Goal: Task Accomplishment & Management: Manage account settings

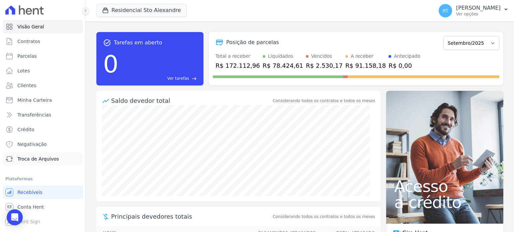
click at [40, 160] on span "Troca de Arquivos" at bounding box center [37, 159] width 41 height 7
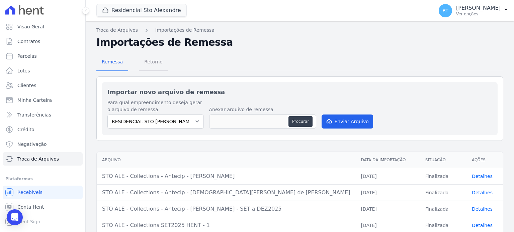
click at [156, 63] on span "Retorno" at bounding box center [153, 61] width 26 height 13
click at [153, 63] on span "Retorno" at bounding box center [153, 61] width 26 height 13
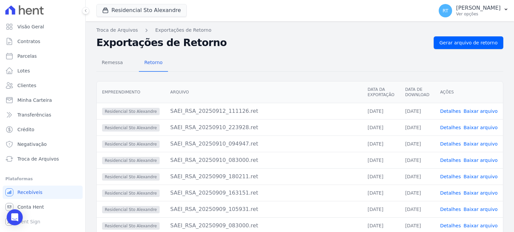
click at [452, 111] on link "Detalhes" at bounding box center [450, 111] width 21 height 5
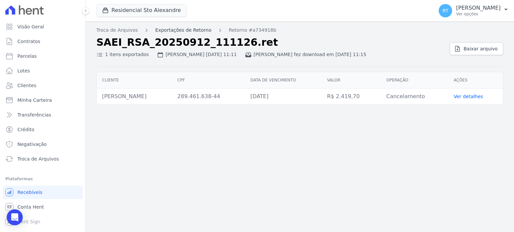
click at [171, 28] on link "Exportações de Retorno" at bounding box center [183, 30] width 56 height 7
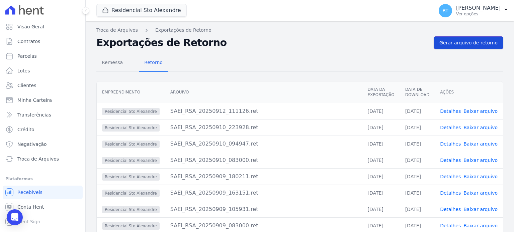
click at [463, 42] on span "Gerar arquivo de retorno" at bounding box center [468, 42] width 58 height 7
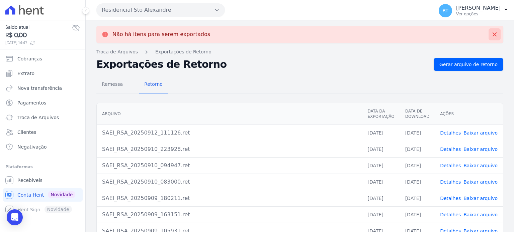
click at [491, 33] on icon at bounding box center [494, 34] width 7 height 7
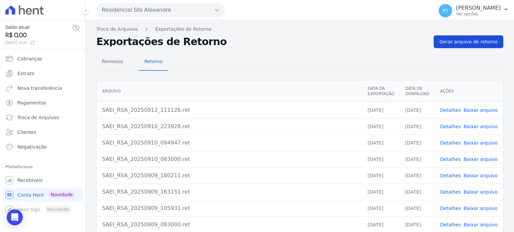
click at [472, 40] on span "Gerar arquivo de retorno" at bounding box center [468, 41] width 58 height 7
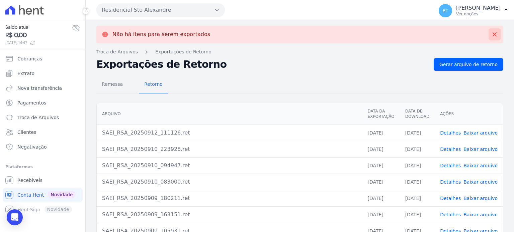
click at [491, 34] on icon at bounding box center [494, 34] width 7 height 7
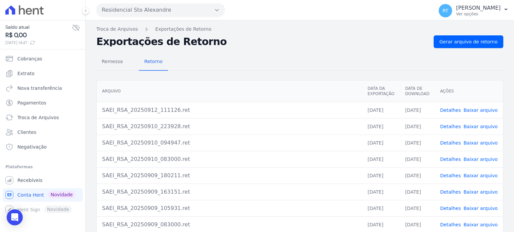
click at [451, 126] on link "Detalhes" at bounding box center [450, 126] width 21 height 5
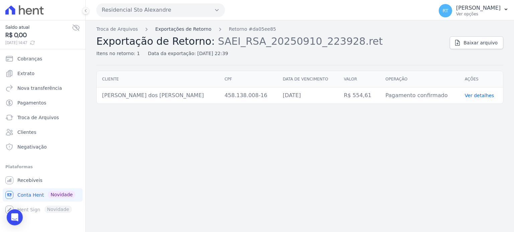
click at [193, 29] on link "Exportações de Retorno" at bounding box center [183, 29] width 56 height 7
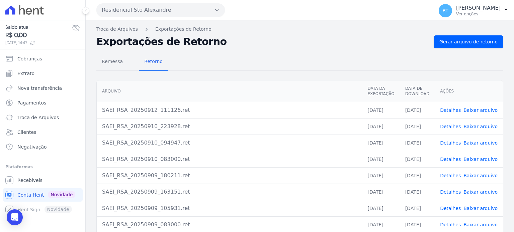
click at [450, 109] on link "Detalhes" at bounding box center [450, 110] width 21 height 5
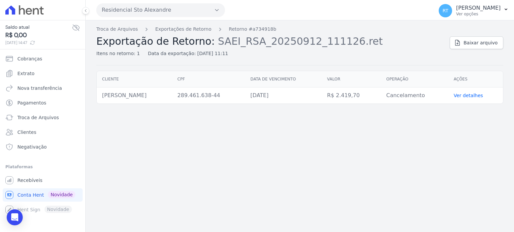
click at [475, 95] on link "Ver detalhes" at bounding box center [467, 95] width 29 height 5
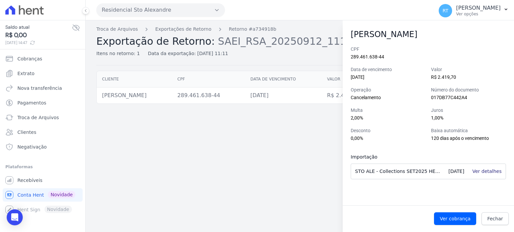
click at [493, 173] on link "Ver detalhes" at bounding box center [486, 171] width 29 height 5
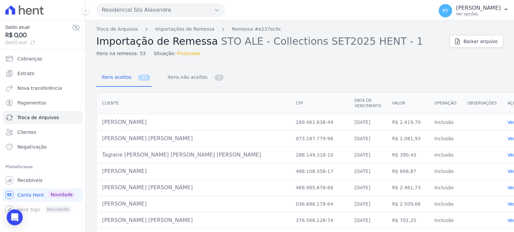
click at [507, 120] on link "Ver detalhes" at bounding box center [521, 122] width 29 height 5
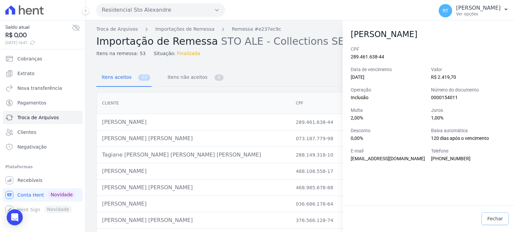
click at [496, 223] on link "Fechar" at bounding box center [494, 219] width 27 height 13
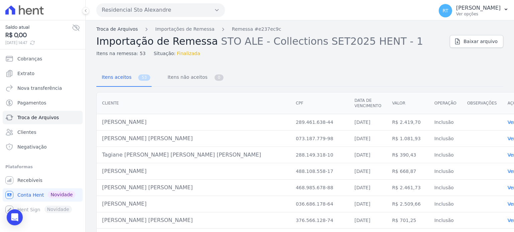
click at [127, 30] on link "Troca de Arquivos" at bounding box center [116, 29] width 41 height 7
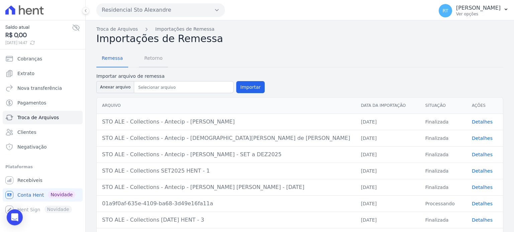
click at [148, 57] on span "Retorno" at bounding box center [153, 57] width 26 height 13
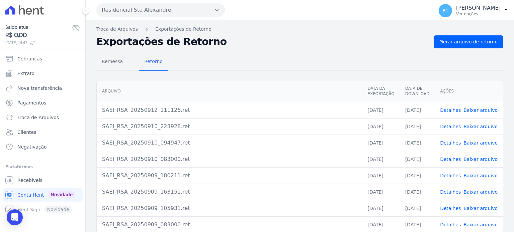
click at [453, 109] on link "Detalhes" at bounding box center [450, 110] width 21 height 5
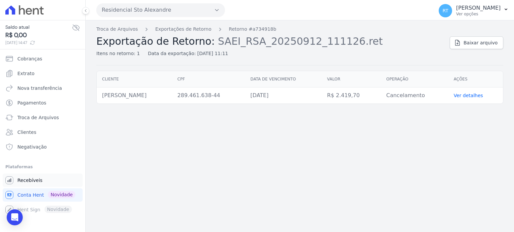
click at [35, 180] on span "Recebíveis" at bounding box center [29, 180] width 25 height 7
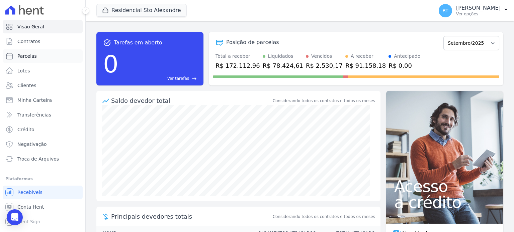
click at [30, 56] on span "Parcelas" at bounding box center [26, 56] width 19 height 7
select select
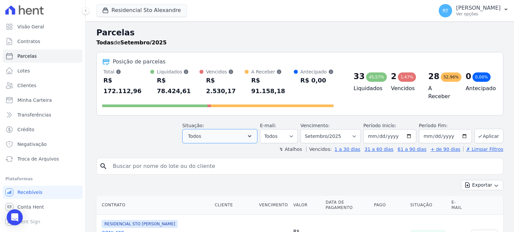
click at [253, 133] on icon "button" at bounding box center [249, 136] width 7 height 7
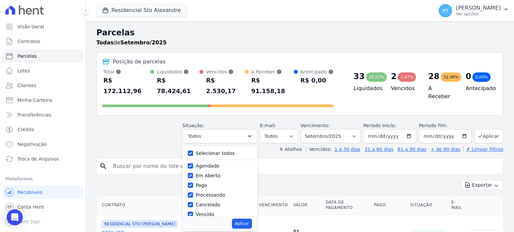
click at [215, 151] on label "Selecionar todos" at bounding box center [215, 153] width 39 height 5
click at [193, 151] on input "Selecionar todos" at bounding box center [190, 153] width 5 height 5
checkbox input "false"
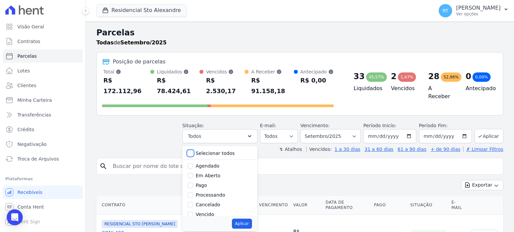
checkbox input "false"
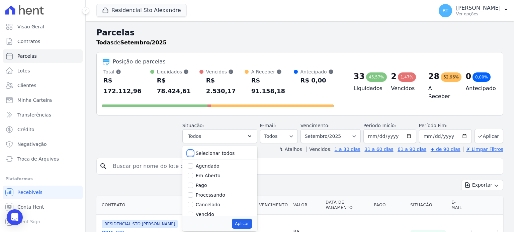
checkbox input "false"
click at [212, 181] on label "Vencido" at bounding box center [205, 183] width 18 height 5
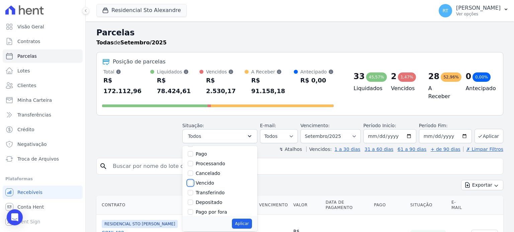
click at [193, 181] on input "Vencido" at bounding box center [190, 183] width 5 height 5
checkbox input "true"
click at [248, 219] on button "Aplicar" at bounding box center [242, 224] width 20 height 10
select select "overdue"
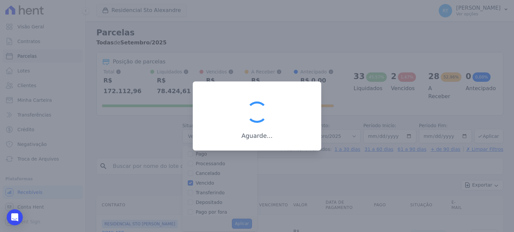
scroll to position [12, 0]
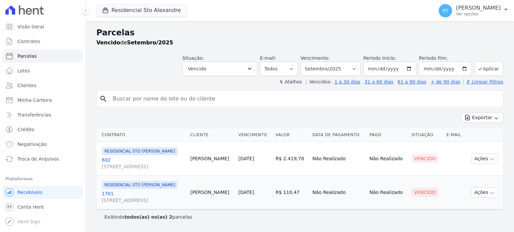
select select
click at [360, 68] on select "Filtrar por período ──────── Todos os meses Março/2020 Abril/2020 Maio/2020 Jun…" at bounding box center [330, 69] width 60 height 14
select select "date_range_filter"
click at [311, 62] on select "Filtrar por período ──────── Todos os meses Março/2020 Abril/2020 Maio/2020 Jun…" at bounding box center [330, 69] width 60 height 14
click at [412, 69] on input "[DATE]" at bounding box center [389, 69] width 53 height 14
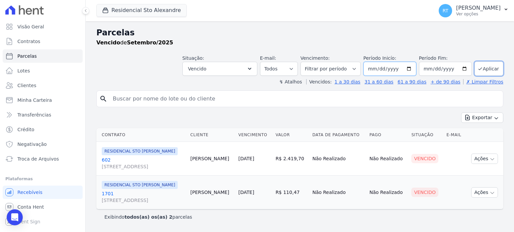
type input "2025-04-01"
click at [489, 68] on button "Aplicar" at bounding box center [488, 69] width 29 height 14
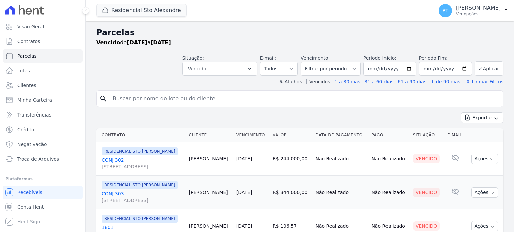
select select
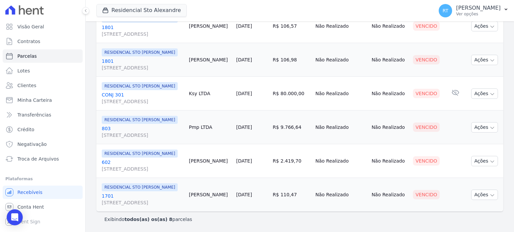
scroll to position [258, 0]
click at [490, 161] on icon "button" at bounding box center [491, 162] width 3 height 2
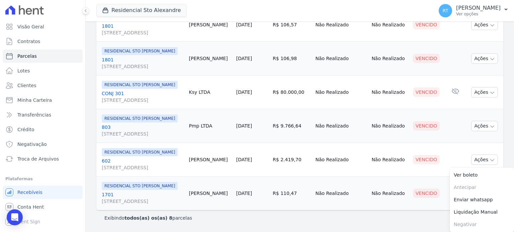
click at [393, 210] on td "Não Realizado" at bounding box center [388, 194] width 41 height 34
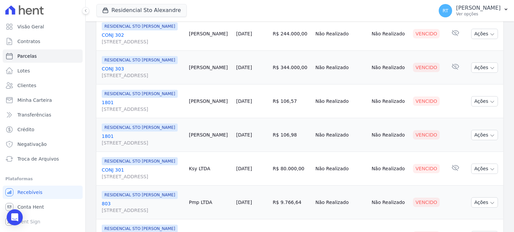
scroll to position [124, 0]
click at [489, 105] on icon "button" at bounding box center [491, 102] width 5 height 5
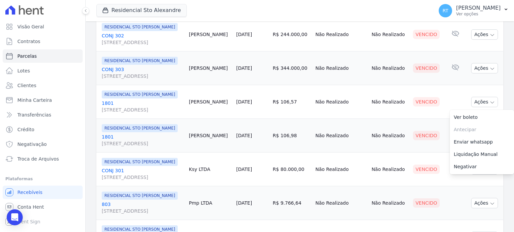
click at [338, 119] on td "Não Realizado" at bounding box center [340, 102] width 56 height 34
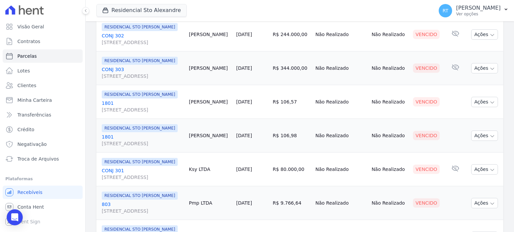
click at [252, 105] on link "[DATE]" at bounding box center [244, 101] width 16 height 5
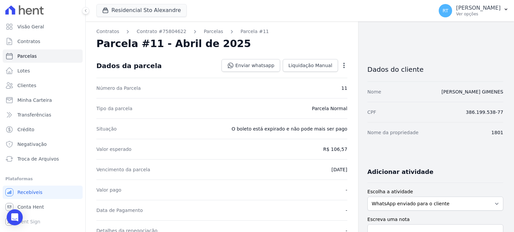
click at [343, 65] on icon "button" at bounding box center [343, 65] width 1 height 5
click at [308, 35] on div "Contratos Contrato #75804622 Parcelas Parcela #11 Parcela #11 - Abril de 2025 D…" at bounding box center [222, 236] width 272 height 430
click at [340, 62] on icon "button" at bounding box center [343, 65] width 7 height 7
click at [322, 87] on link "Cancelar Cobrança" at bounding box center [315, 87] width 59 height 12
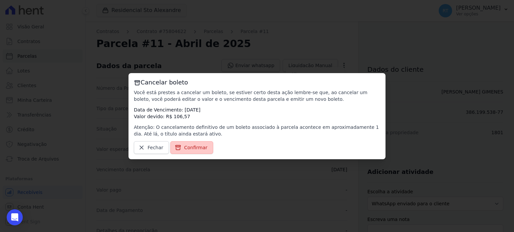
click at [190, 146] on span "Confirmar" at bounding box center [195, 147] width 23 height 7
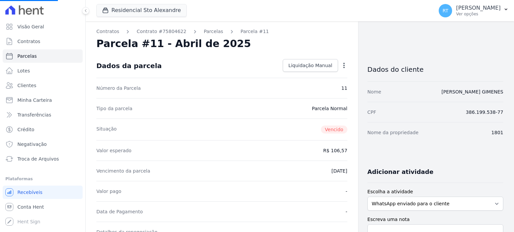
select select
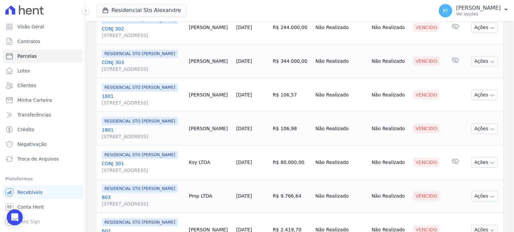
scroll to position [134, 0]
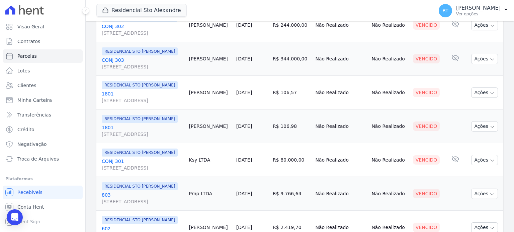
click at [252, 129] on link "[DATE]" at bounding box center [244, 126] width 16 height 5
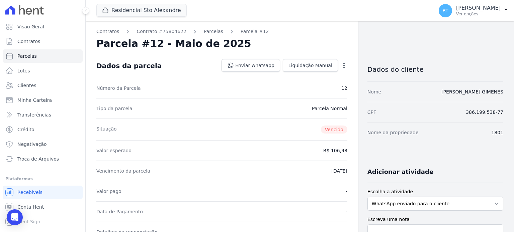
click at [341, 64] on icon "button" at bounding box center [343, 65] width 7 height 7
click at [312, 85] on link "Cancelar Cobrança" at bounding box center [315, 87] width 59 height 12
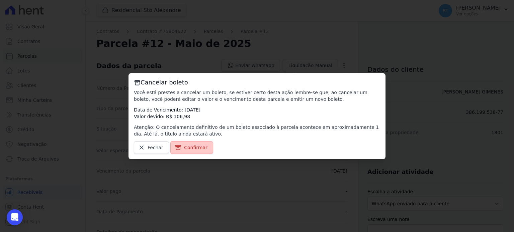
click at [194, 147] on span "Confirmar" at bounding box center [195, 147] width 23 height 7
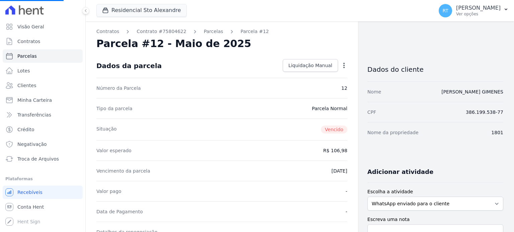
select select
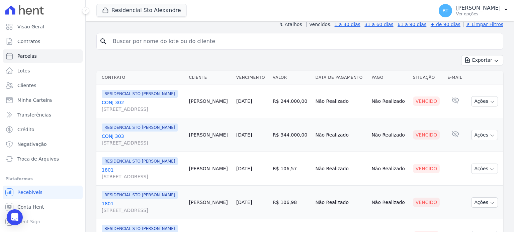
scroll to position [67, 0]
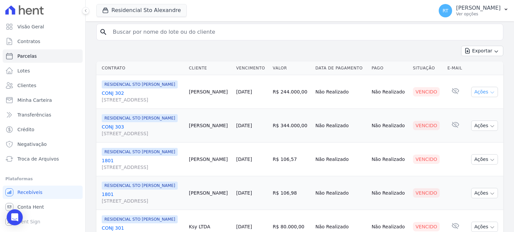
click at [489, 95] on icon "button" at bounding box center [491, 92] width 5 height 5
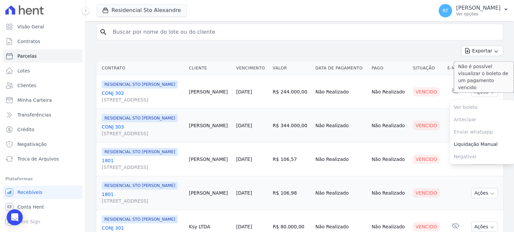
click at [461, 114] on span "Ver boleto Não é possível visualizar o boleto de um pagamento vencido" at bounding box center [481, 107] width 64 height 12
click at [419, 41] on div "search Exportar Exportar PDF Exportar CSV Contrato Cliente Vencimento Valor Dat…" at bounding box center [299, 192] width 407 height 337
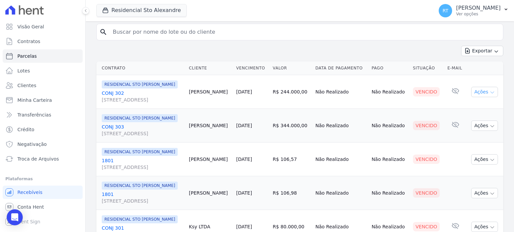
click at [489, 95] on icon "button" at bounding box center [491, 92] width 5 height 5
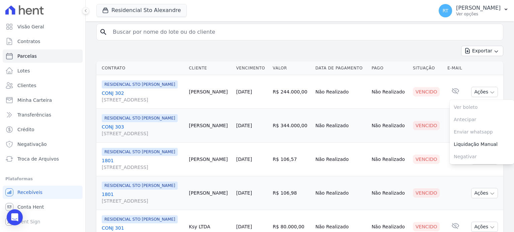
click at [252, 95] on link "09/04/2025" at bounding box center [244, 91] width 16 height 5
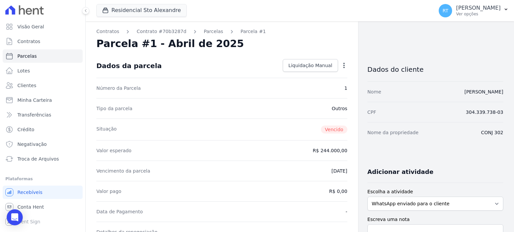
click at [343, 65] on icon "button" at bounding box center [343, 65] width 1 height 5
click at [345, 29] on div "Contratos Contrato #70b3287d Parcelas Parcela #1 Parcela #1 - Abril de 2025 Dad…" at bounding box center [222, 236] width 272 height 430
click at [334, 27] on div "Contratos Contrato #70b3287d Parcelas Parcela #1 Parcela #1 - Abril de 2025 Dad…" at bounding box center [222, 236] width 272 height 430
click at [317, 65] on span "Liquidação Manual" at bounding box center [310, 65] width 44 height 7
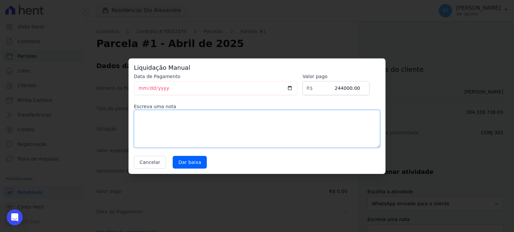
click at [241, 116] on textarea at bounding box center [257, 129] width 246 height 38
type textarea "p"
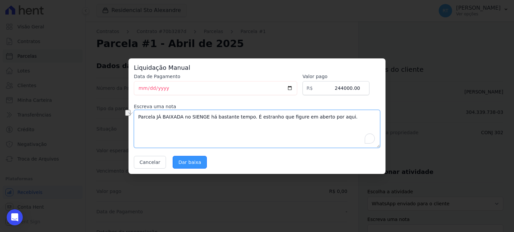
type textarea "Parcela JÁ BAIXADA no SIENGE há bastante tempo. É estranho que figure em aberto…"
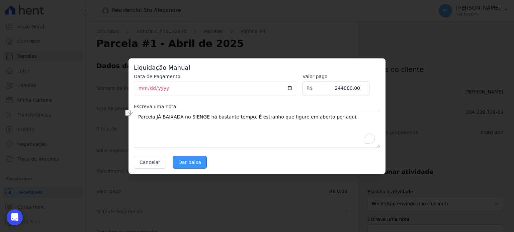
click at [189, 161] on input "Dar baixa" at bounding box center [190, 162] width 34 height 13
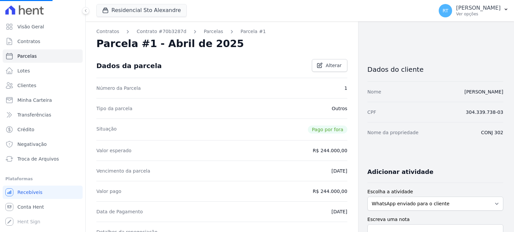
select select
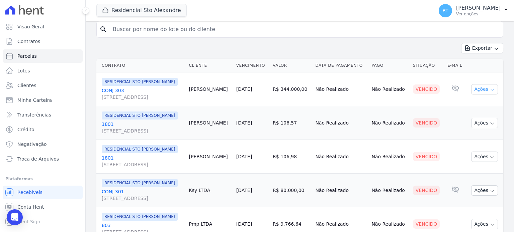
scroll to position [67, 0]
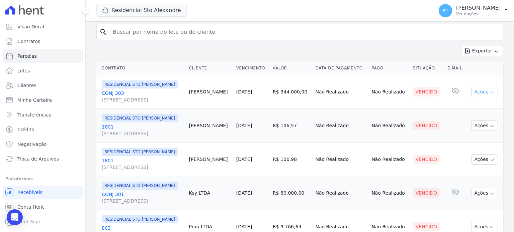
click at [489, 95] on icon "button" at bounding box center [491, 92] width 5 height 5
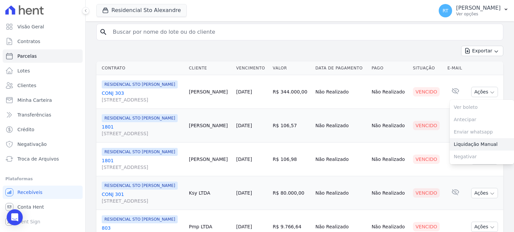
click at [468, 151] on link "Liquidação Manual" at bounding box center [481, 144] width 64 height 12
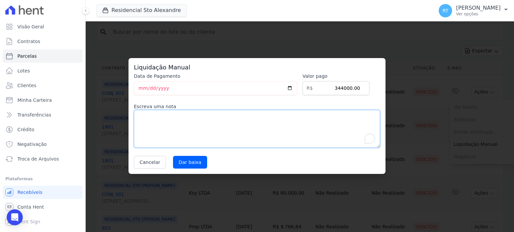
click at [155, 113] on textarea "To enrich screen reader interactions, please activate Accessibility in Grammarl…" at bounding box center [257, 129] width 246 height 38
paste textarea "Parcela JÁ BAIXADA no SIENGE há bastante tempo. É estranho que figure em aberto…"
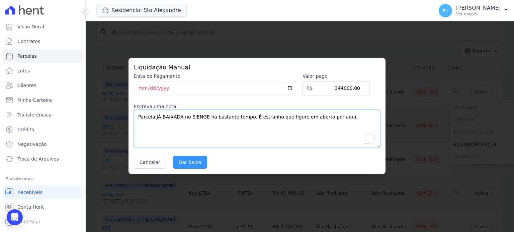
type textarea "Parcela JÁ BAIXADA no SIENGE há bastante tempo. É estranho que figure em aberto…"
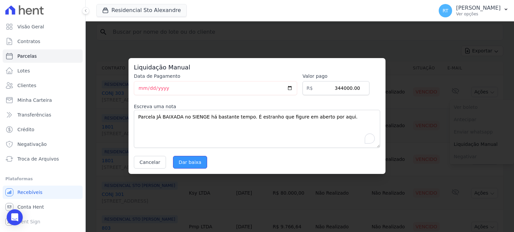
click at [190, 160] on input "Dar baixa" at bounding box center [190, 162] width 34 height 13
select select
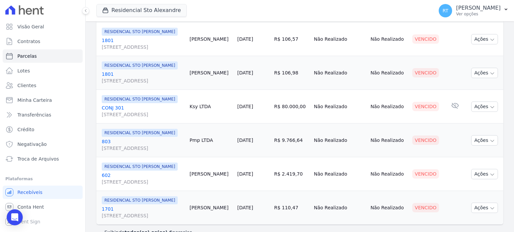
scroll to position [134, 0]
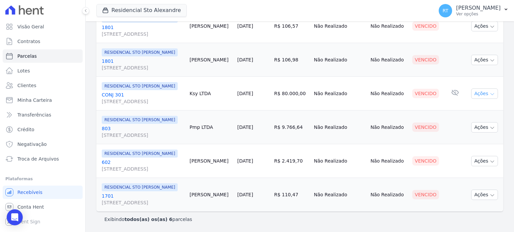
click at [490, 95] on icon "button" at bounding box center [491, 95] width 3 height 2
click at [471, 152] on link "Liquidação Manual" at bounding box center [481, 146] width 64 height 12
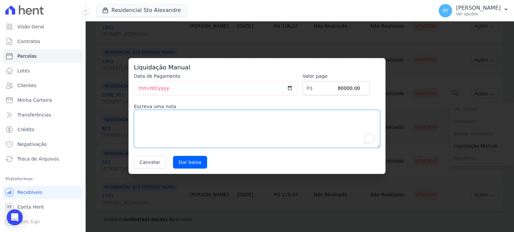
click at [198, 125] on textarea "To enrich screen reader interactions, please activate Accessibility in Grammarl…" at bounding box center [257, 129] width 246 height 38
paste textarea "Parcela JÁ BAIXADA no SIENGE há bastante tempo. É estranho que figure em aberto…"
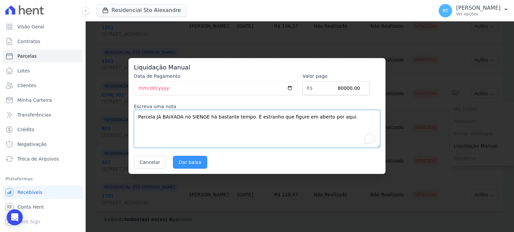
type textarea "Parcela JÁ BAIXADA no SIENGE há bastante tempo. É estranho que figure em aberto…"
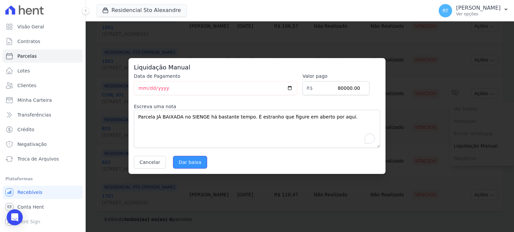
click at [191, 163] on input "Dar baixa" at bounding box center [190, 162] width 34 height 13
select select
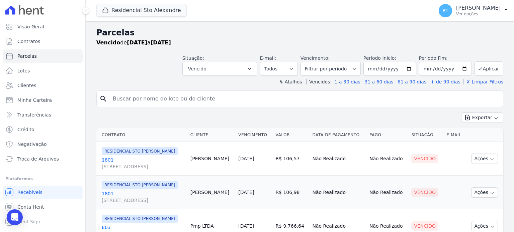
scroll to position [98, 0]
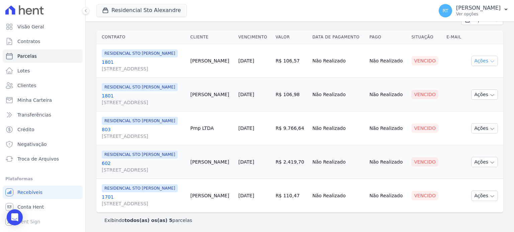
click at [489, 59] on icon "button" at bounding box center [491, 61] width 5 height 5
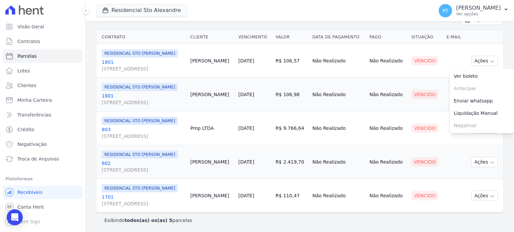
click at [480, 41] on th at bounding box center [483, 37] width 37 height 14
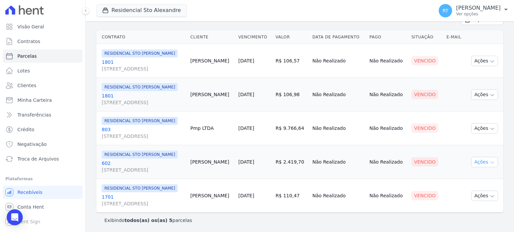
click at [489, 162] on icon "button" at bounding box center [491, 162] width 5 height 5
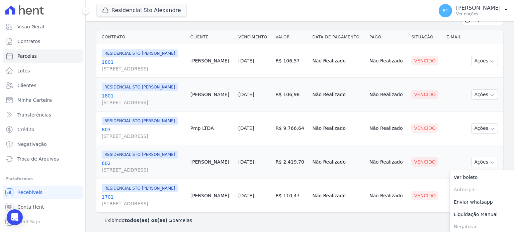
click at [254, 161] on link "[DATE]" at bounding box center [246, 161] width 16 height 5
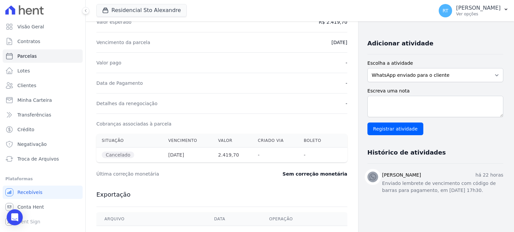
scroll to position [128, 0]
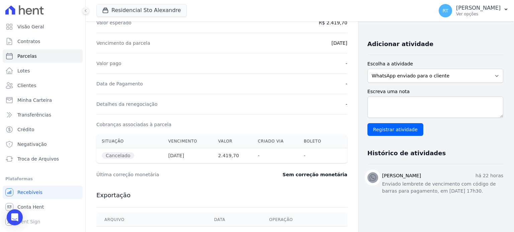
click at [305, 83] on div "Data de Pagamento -" at bounding box center [221, 84] width 251 height 20
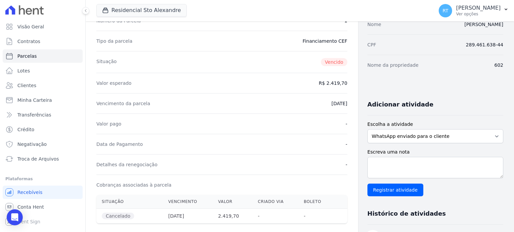
scroll to position [0, 0]
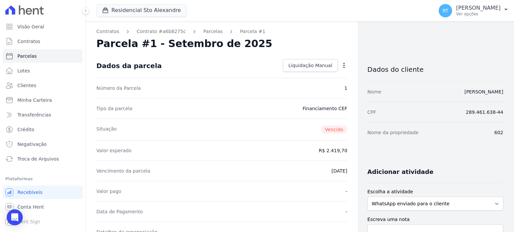
select select
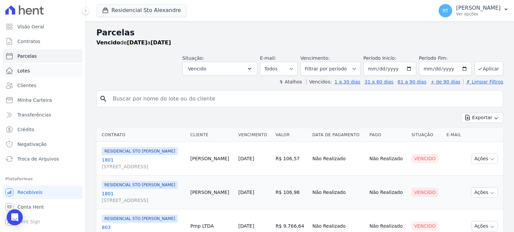
click at [25, 74] on span "Lotes" at bounding box center [23, 71] width 13 height 7
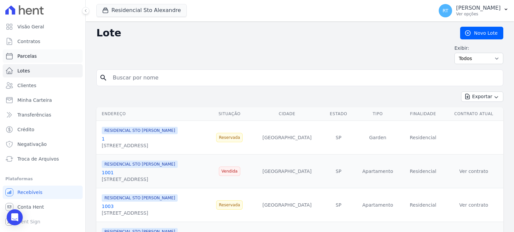
click at [30, 59] on span "Parcelas" at bounding box center [26, 56] width 19 height 7
select select
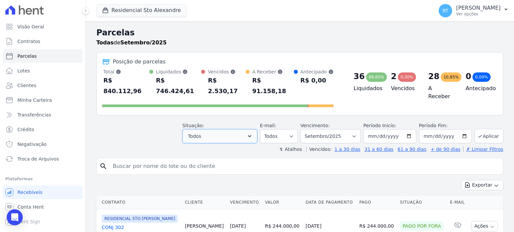
click at [253, 133] on icon "button" at bounding box center [249, 136] width 7 height 7
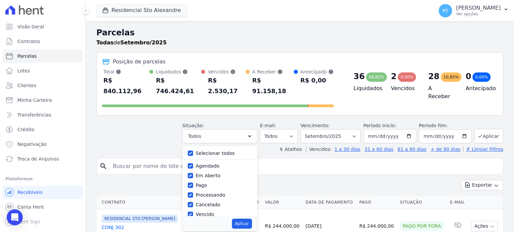
click at [214, 151] on label "Selecionar todos" at bounding box center [215, 153] width 39 height 5
click at [193, 151] on input "Selecionar todos" at bounding box center [190, 153] width 5 height 5
checkbox input "false"
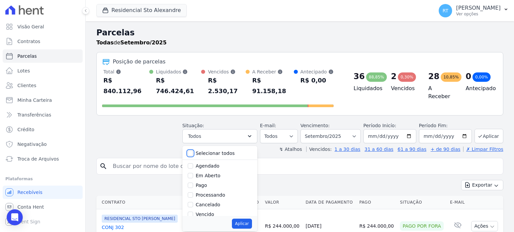
checkbox input "false"
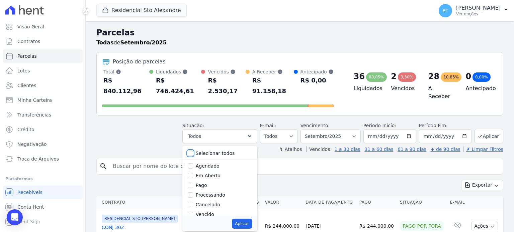
checkbox input "false"
click at [193, 212] on input "Vencido" at bounding box center [190, 214] width 5 height 5
checkbox input "true"
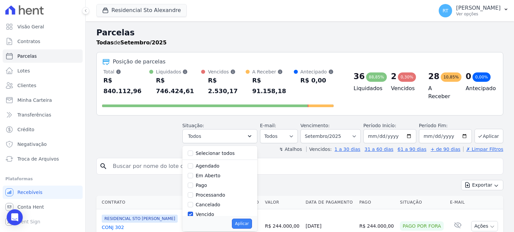
click at [250, 219] on button "Aplicar" at bounding box center [242, 224] width 20 height 10
select select "overdue"
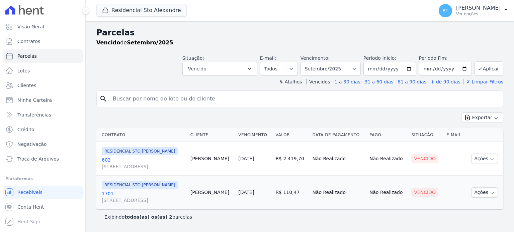
select select
click at [360, 69] on select "Filtrar por período ──────── Todos os meses Março/2020 Abril/2020 Maio/2020 Jun…" at bounding box center [330, 69] width 60 height 14
select select "date_range_filter"
click at [311, 62] on select "Filtrar por período ──────── Todos os meses Março/2020 Abril/2020 Maio/2020 Jun…" at bounding box center [330, 69] width 60 height 14
click at [414, 70] on input "2025-09-01" at bounding box center [389, 69] width 53 height 14
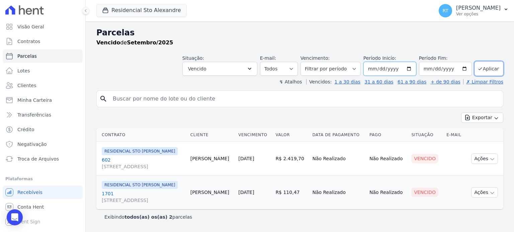
type input "[DATE]"
click at [490, 69] on button "Aplicar" at bounding box center [488, 69] width 29 height 14
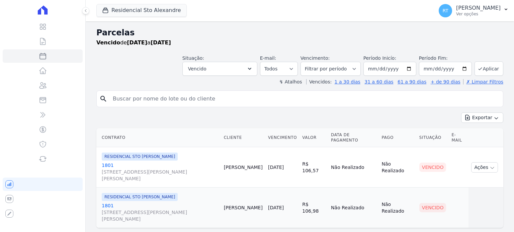
select select
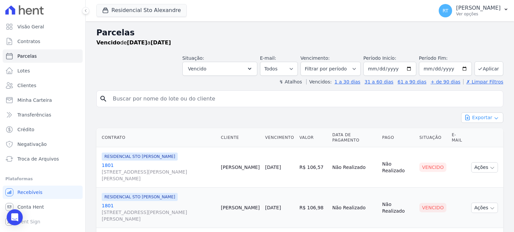
click at [493, 117] on icon "button" at bounding box center [495, 118] width 5 height 5
click at [480, 133] on span "Exportar PDF" at bounding box center [481, 133] width 35 height 7
